Goal: Information Seeking & Learning: Find contact information

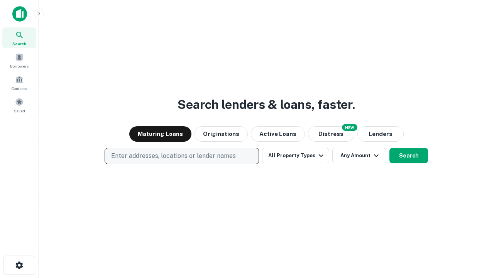
click at [181, 156] on p "Enter addresses, locations or lender names" at bounding box center [173, 155] width 125 height 9
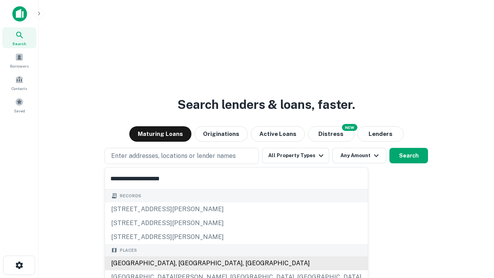
click at [185, 263] on div "Santa Monica, CA, USA" at bounding box center [236, 263] width 263 height 14
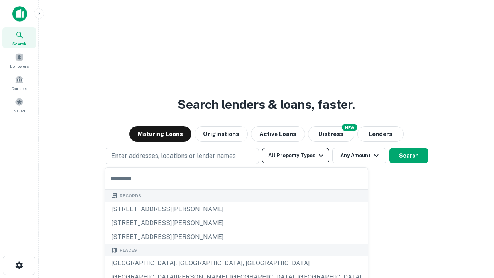
click at [296, 156] on button "All Property Types" at bounding box center [295, 155] width 67 height 15
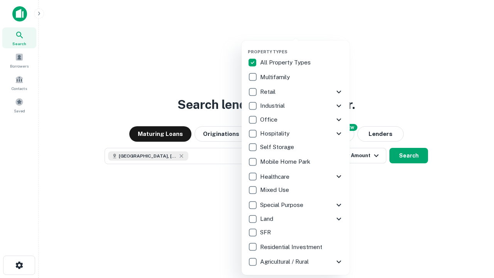
click at [302, 47] on button "button" at bounding box center [302, 47] width 108 height 0
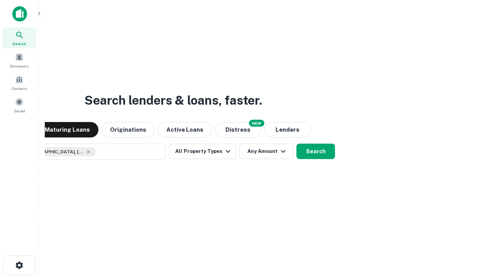
scroll to position [12, 0]
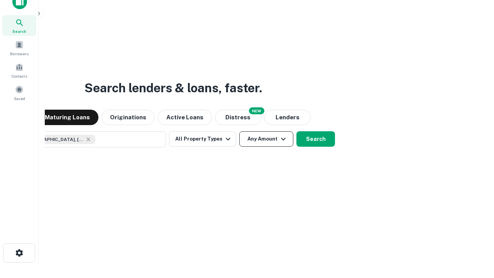
click at [239, 131] on button "Any Amount" at bounding box center [266, 138] width 54 height 15
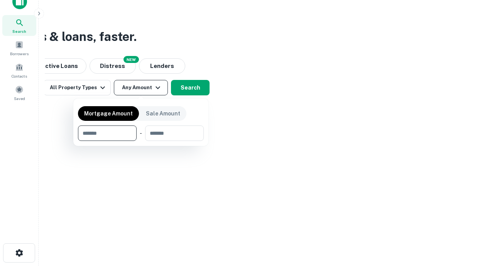
type input "*******"
click at [141, 141] on button "button" at bounding box center [141, 141] width 126 height 0
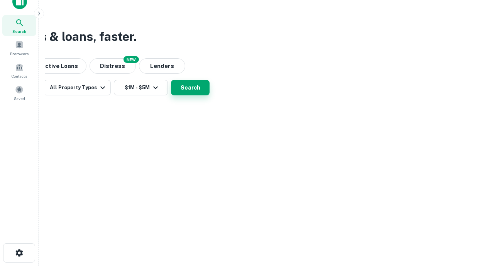
click at [210, 95] on button "Search" at bounding box center [190, 87] width 39 height 15
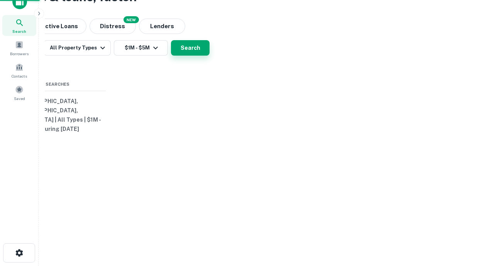
scroll to position [0, 142]
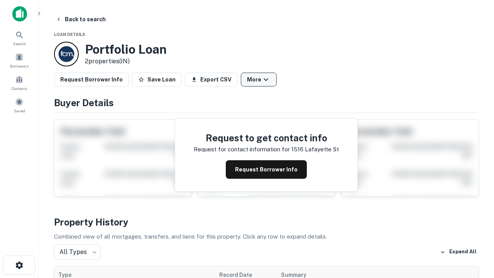
click at [259, 80] on button "More" at bounding box center [259, 80] width 36 height 14
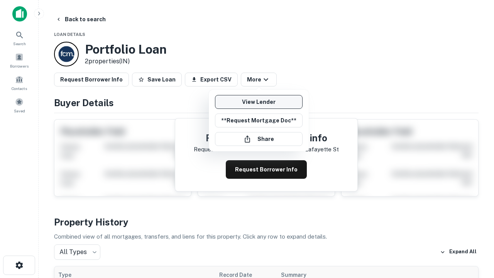
click at [259, 102] on link "View Lender" at bounding box center [259, 102] width 88 height 14
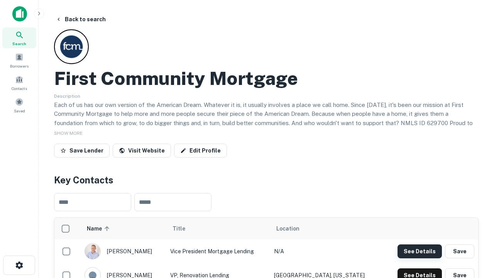
click at [420, 251] on button "See Details" at bounding box center [420, 251] width 44 height 14
click at [19, 265] on icon "button" at bounding box center [19, 265] width 9 height 9
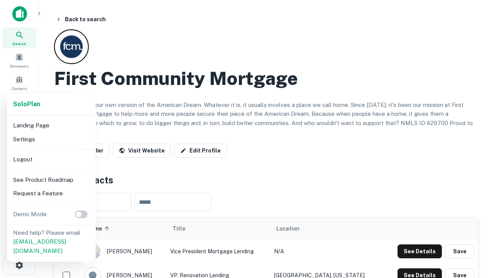
click at [51, 159] on li "Logout" at bounding box center [51, 159] width 83 height 14
